Goal: Information Seeking & Learning: Learn about a topic

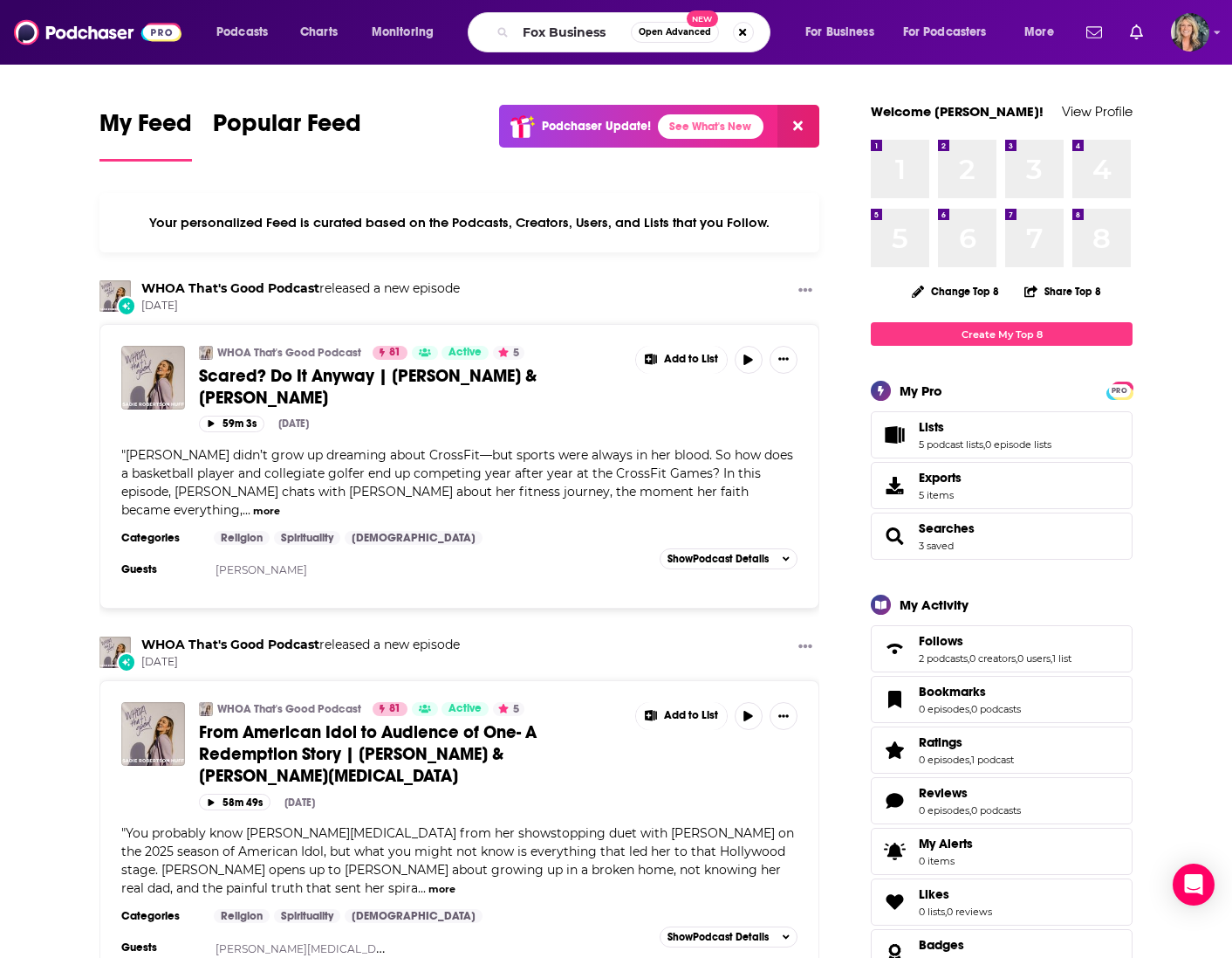
type input "Fox Business"
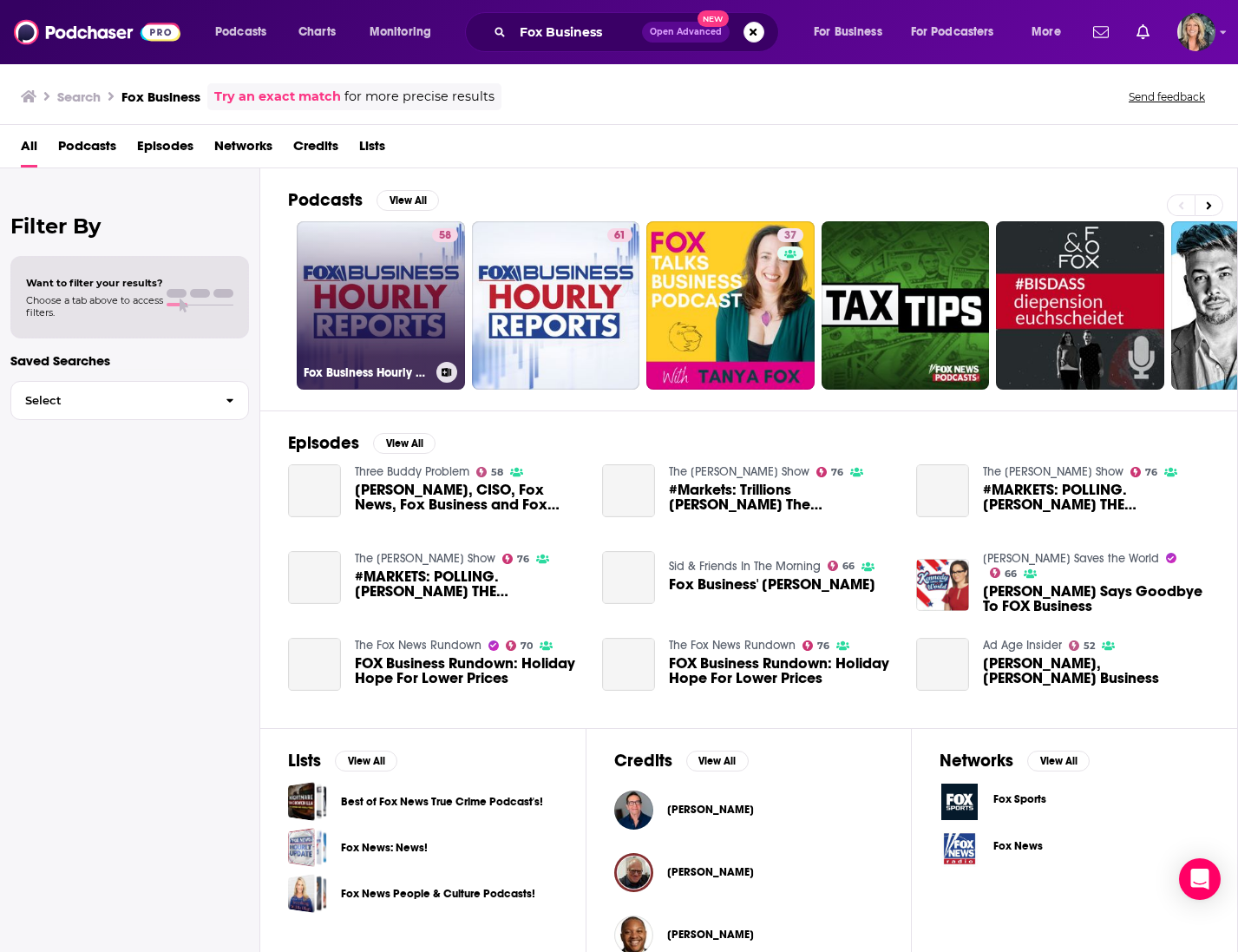
click at [409, 312] on link "58 Fox Business Hourly Report" at bounding box center [381, 305] width 168 height 168
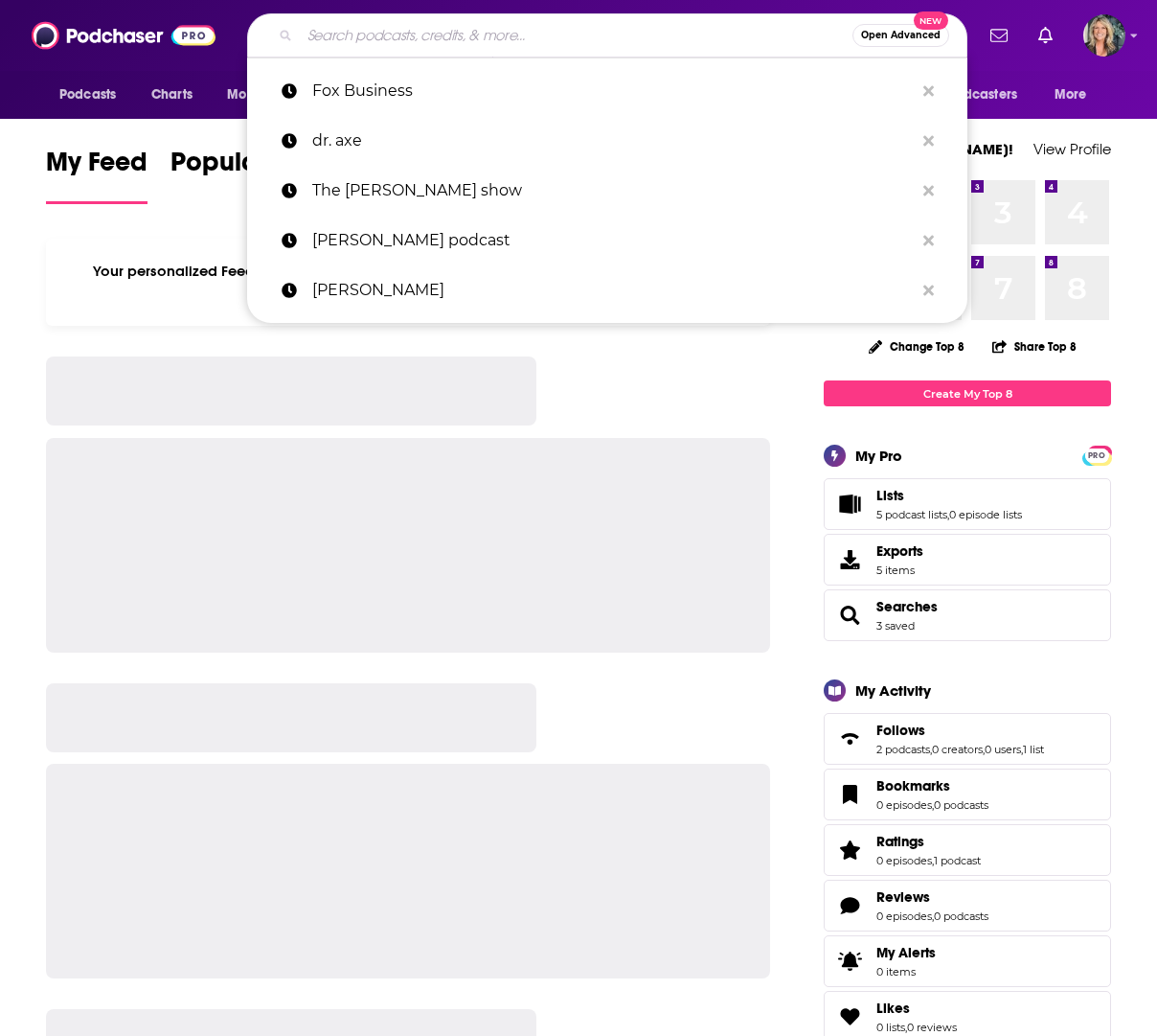
click at [379, 36] on input "Search podcasts, credits, & more..." at bounding box center [576, 36] width 553 height 31
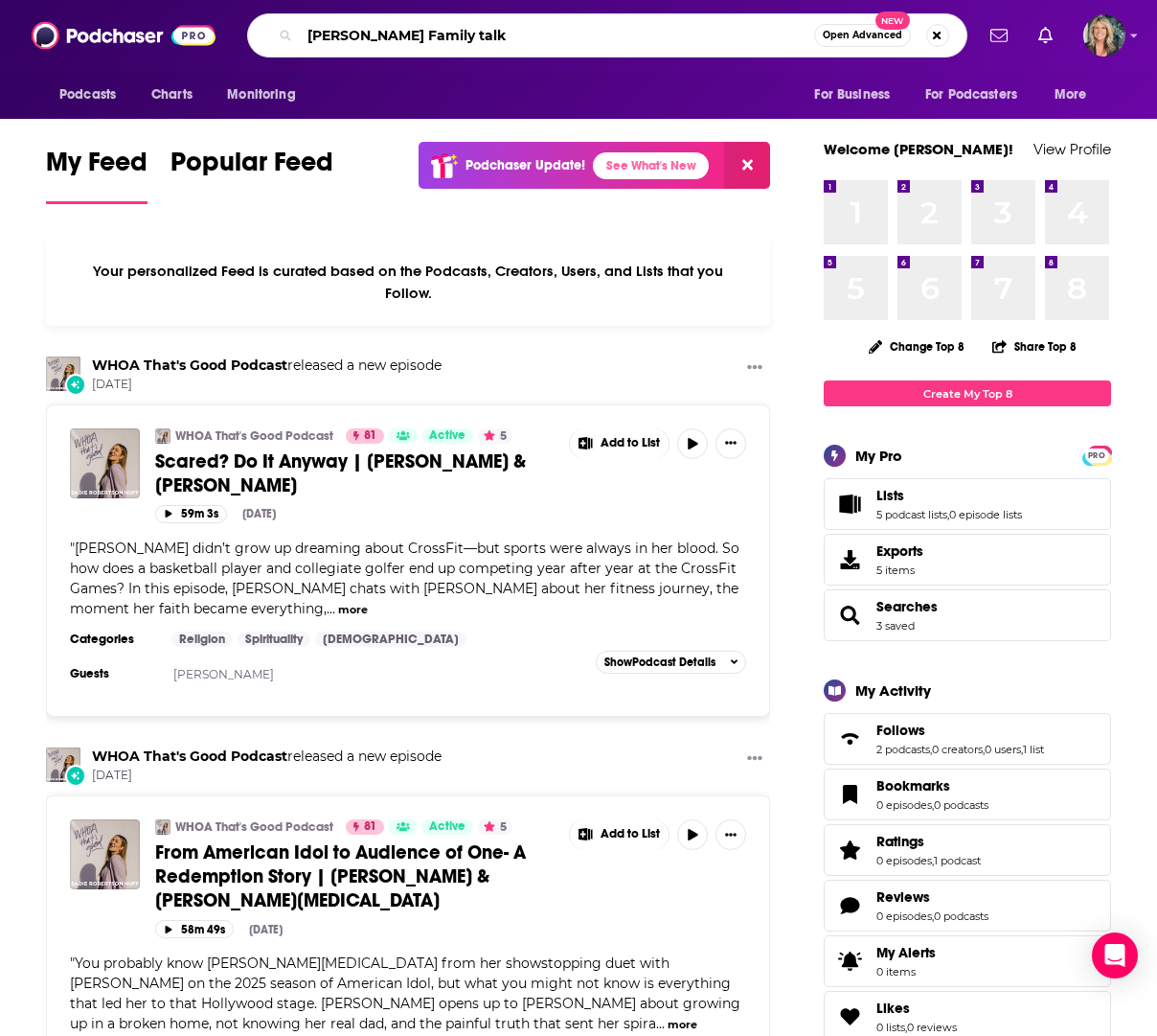
type input "James Dobson Family talk"
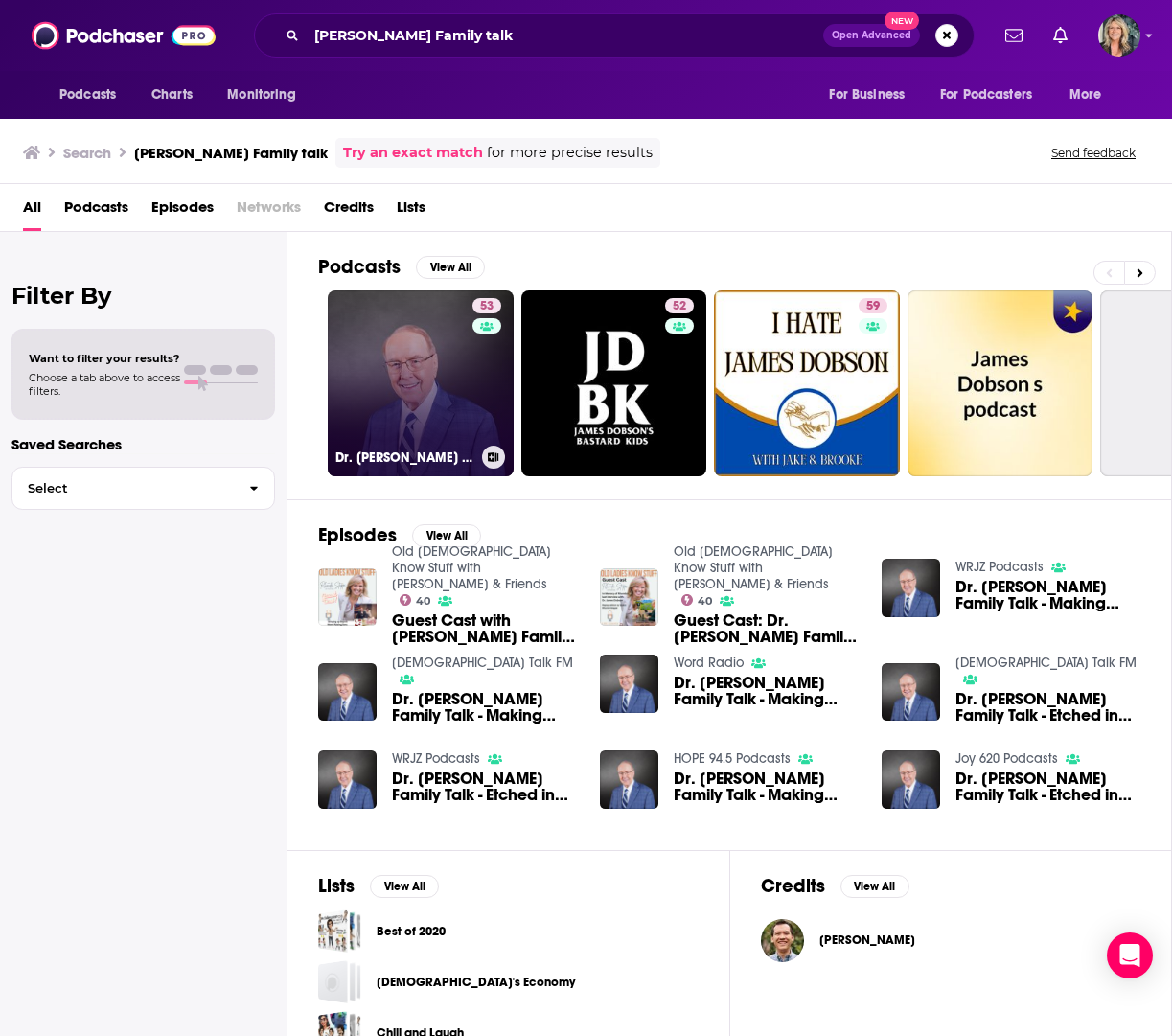
click at [412, 418] on link "53 Dr. James Dobson's Family Talk" at bounding box center [420, 383] width 186 height 186
